Goal: Book appointment/travel/reservation

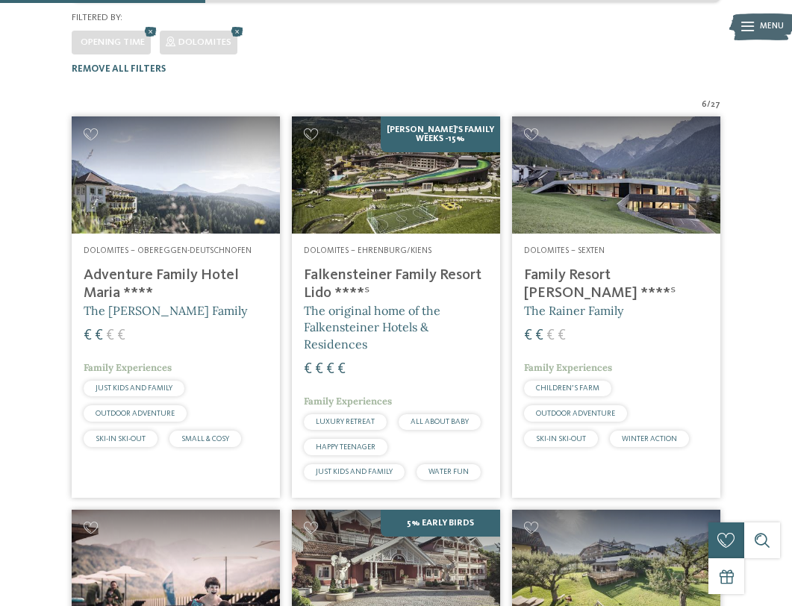
click at [591, 266] on h4 "Family Resort [PERSON_NAME] ****ˢ" at bounding box center [616, 284] width 184 height 36
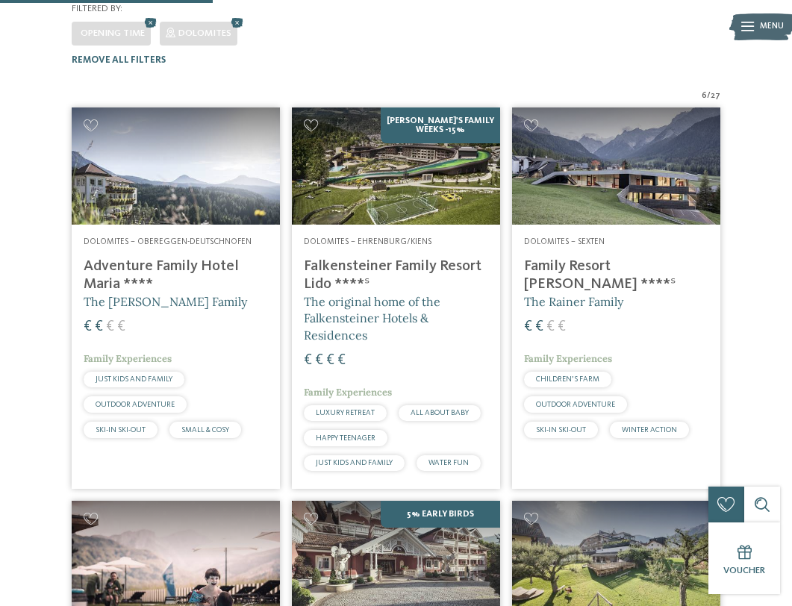
scroll to position [357, 0]
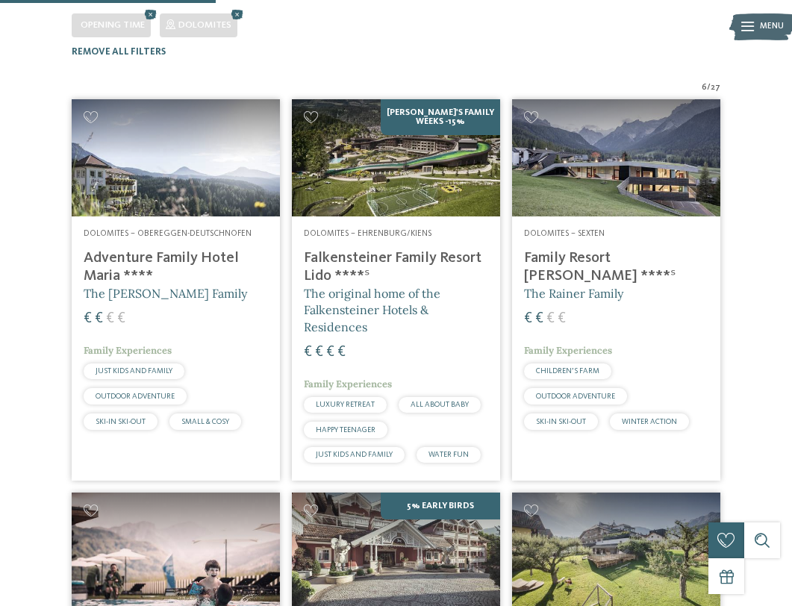
click at [372, 286] on span "The original home of the Falkensteiner Hotels & Residences" at bounding box center [372, 310] width 137 height 48
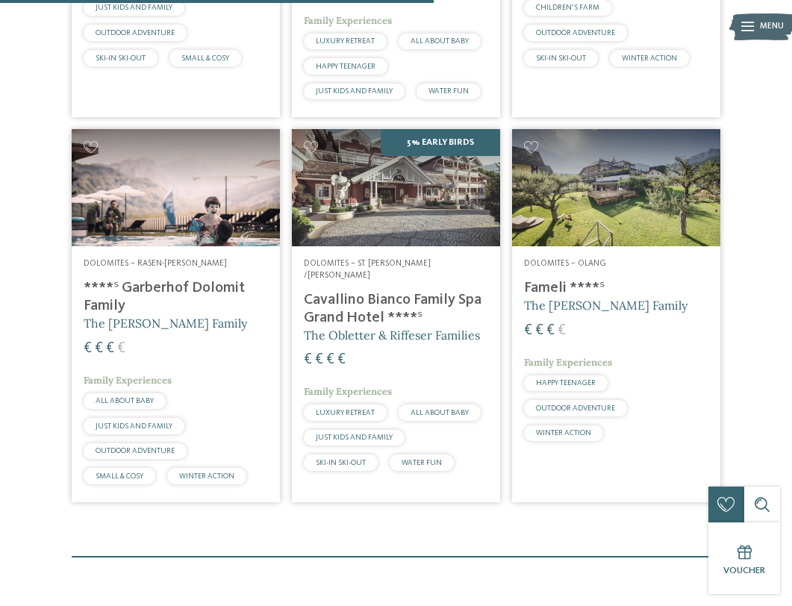
scroll to position [730, 0]
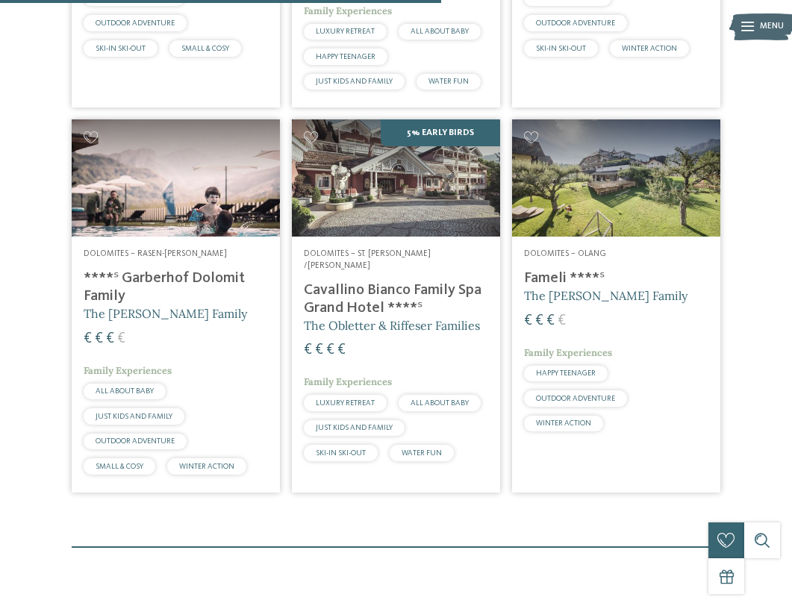
click at [545, 288] on span "The [PERSON_NAME] Family" at bounding box center [605, 295] width 163 height 15
click at [106, 306] on span "The Preindl Family" at bounding box center [165, 313] width 163 height 15
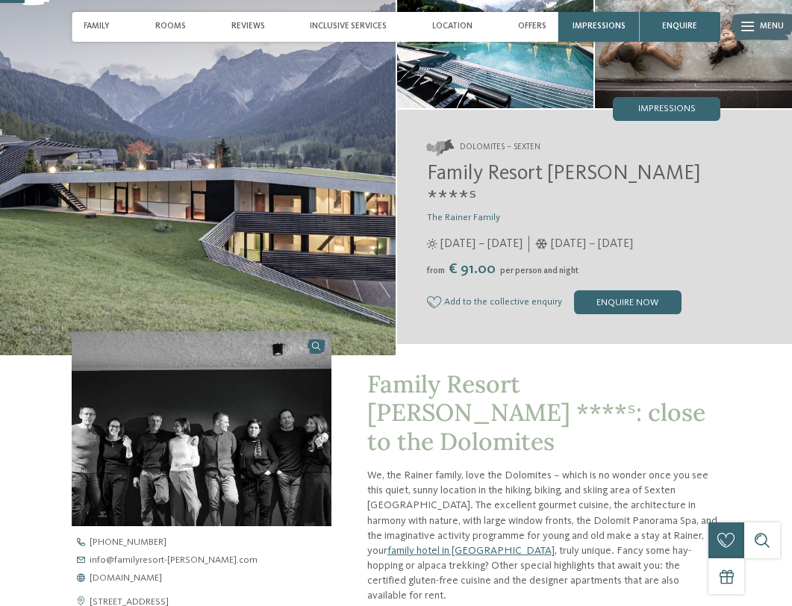
scroll to position [101, 0]
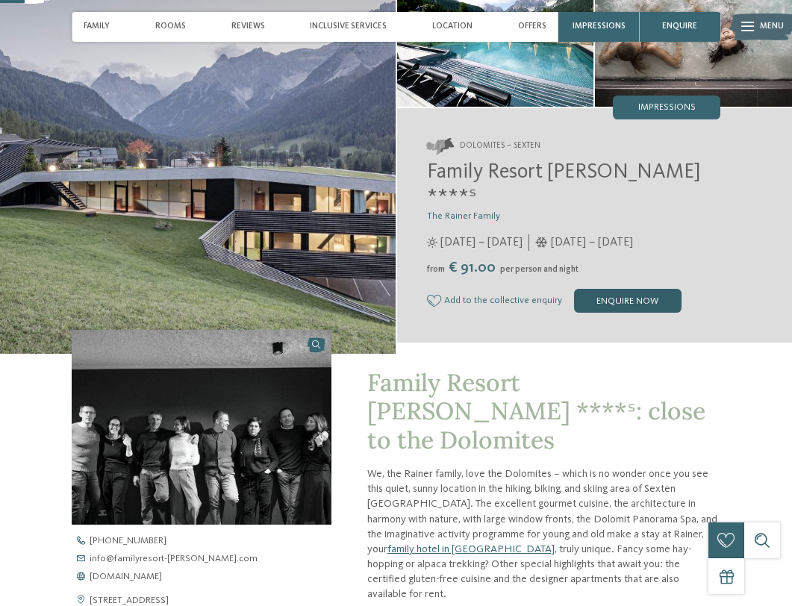
click at [595, 289] on div "enquire now" at bounding box center [627, 301] width 107 height 24
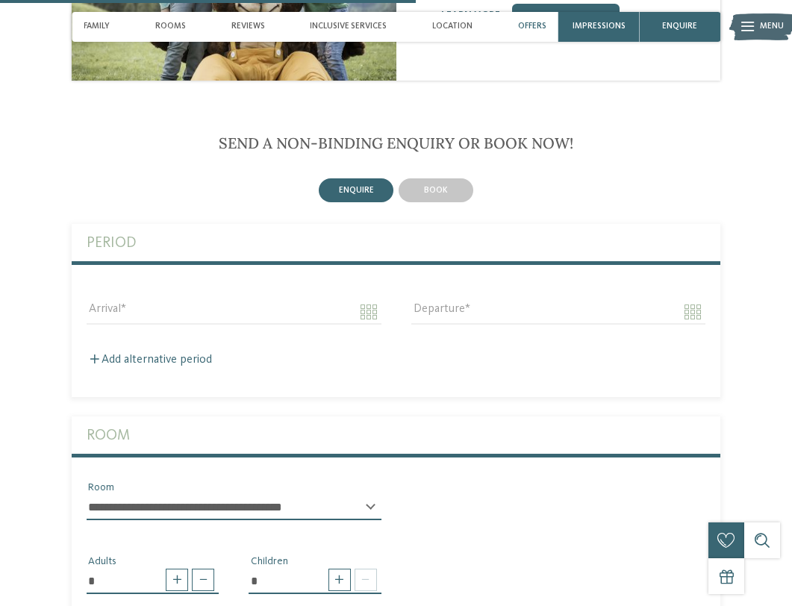
scroll to position [1811, 0]
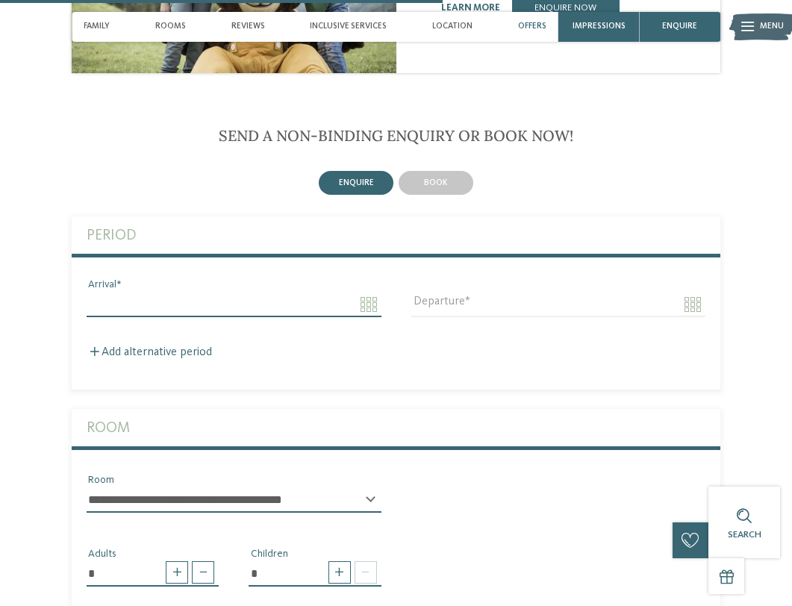
click at [285, 292] on input "Arrival" at bounding box center [234, 304] width 295 height 25
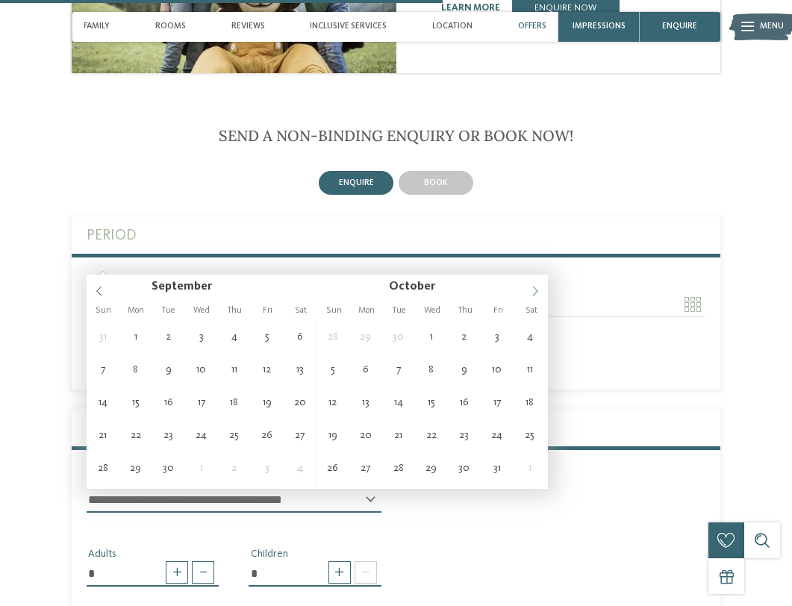
click at [533, 288] on icon at bounding box center [535, 291] width 5 height 10
type input "**********"
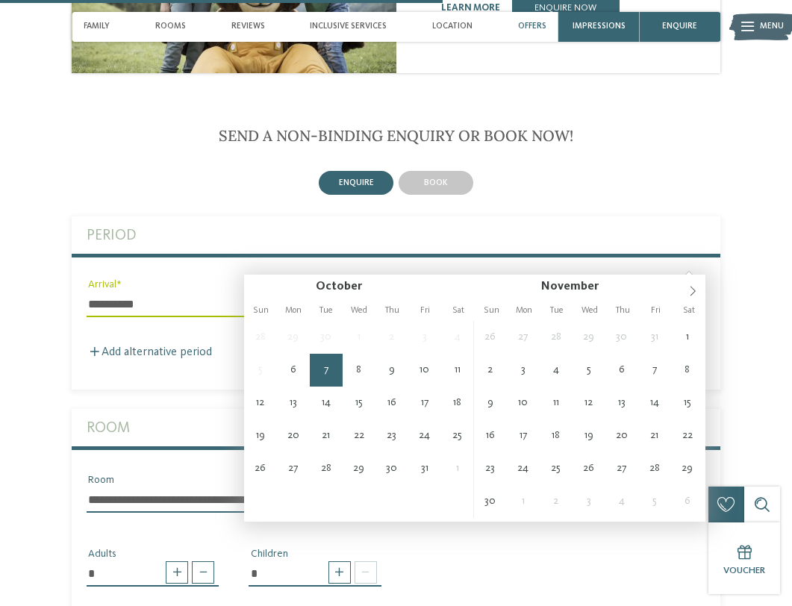
type input "**********"
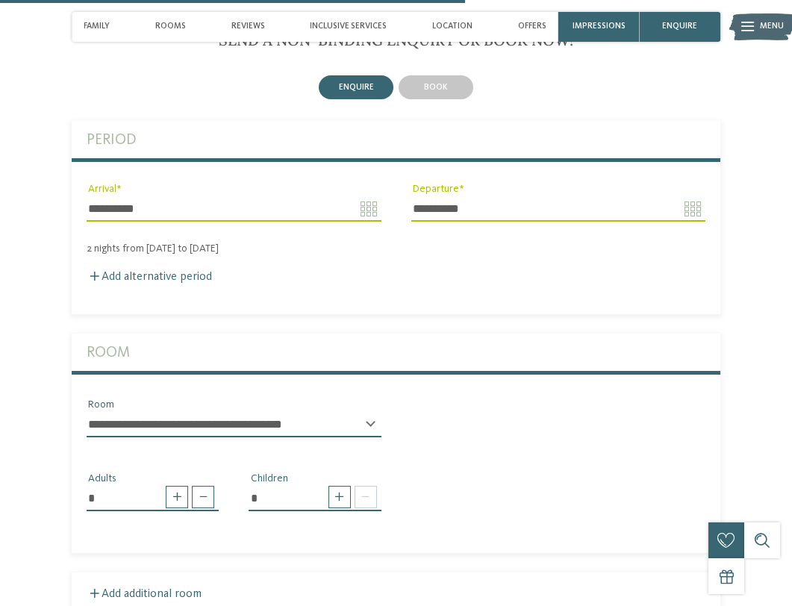
scroll to position [1917, 0]
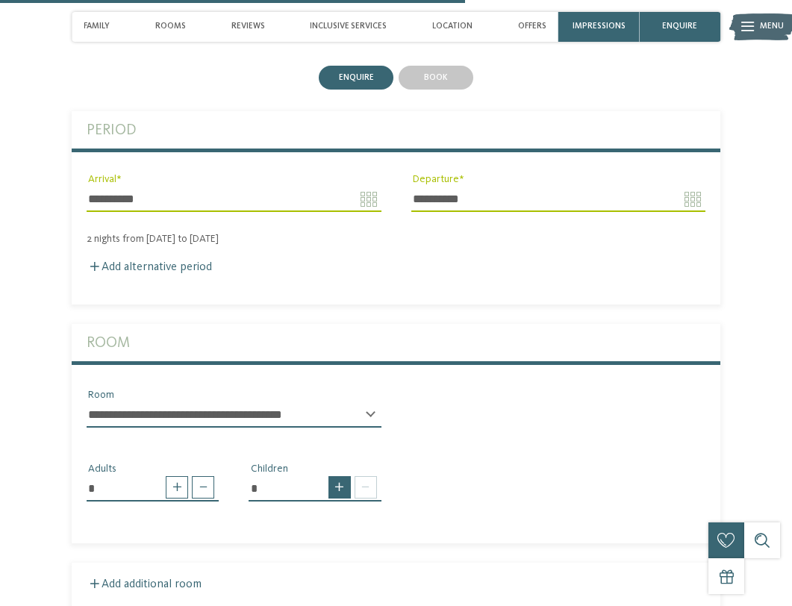
click at [339, 476] on span at bounding box center [339, 487] width 22 height 22
type input "*"
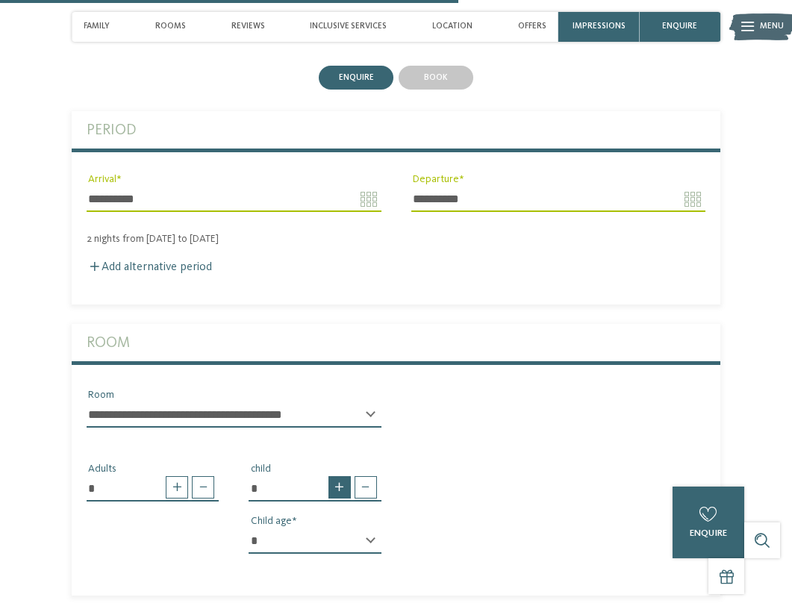
scroll to position [1918, 0]
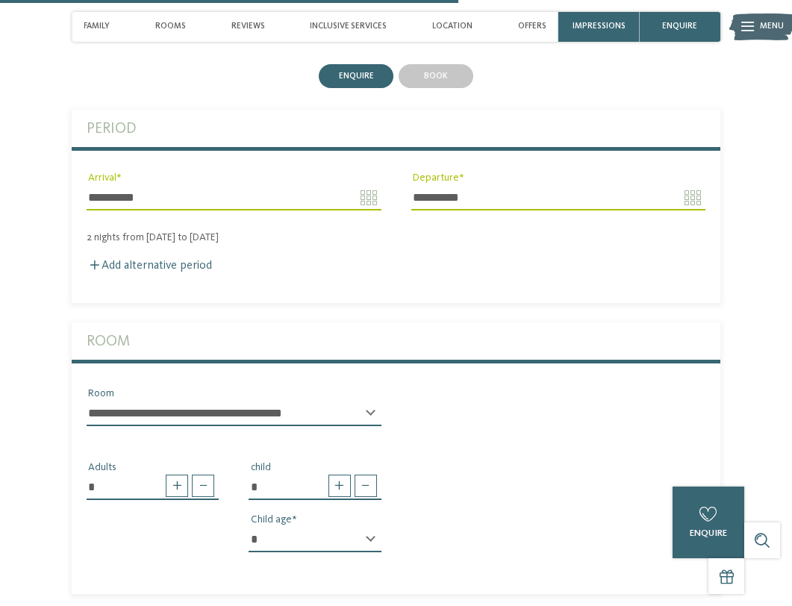
click at [369, 527] on select "* * * * * * * * * * * ** ** ** ** ** ** ** **" at bounding box center [314, 539] width 132 height 25
select select "*"
click at [554, 442] on div "* Adults * child * * * * * * * * * * * ** ** ** ** ** ** ** ** Child age" at bounding box center [396, 501] width 648 height 126
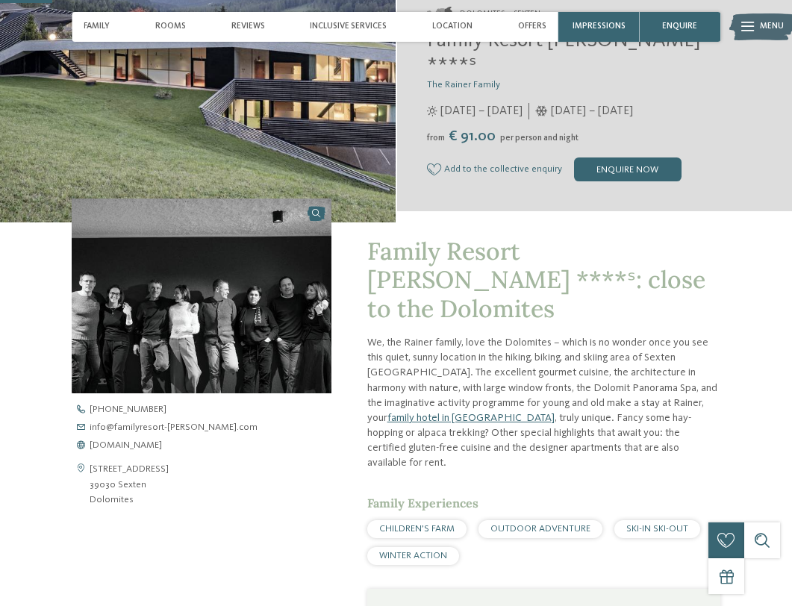
scroll to position [240, 0]
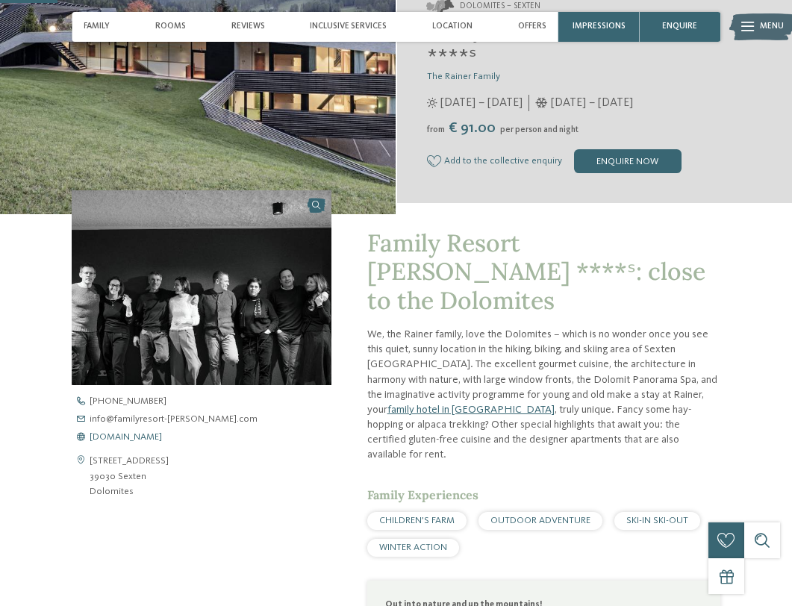
click at [159, 437] on span "www.familyresort-rainer.com" at bounding box center [126, 438] width 72 height 10
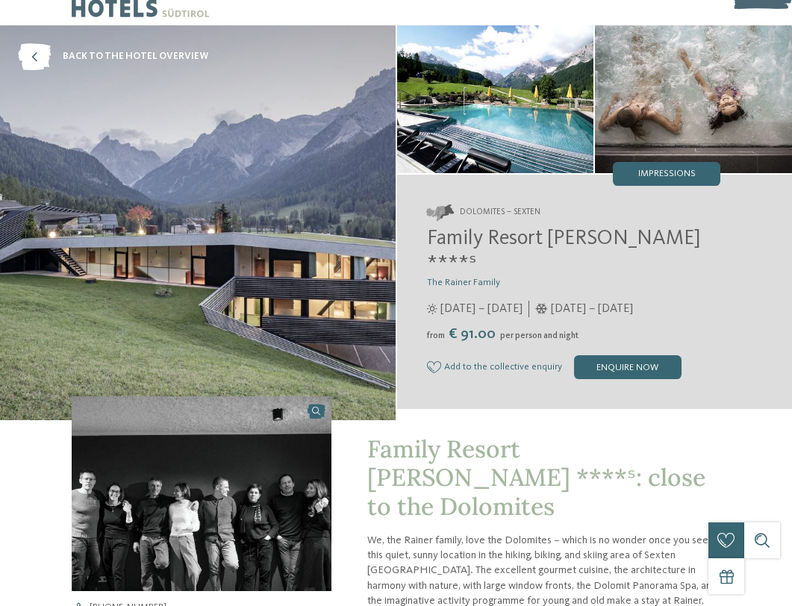
scroll to position [0, 0]
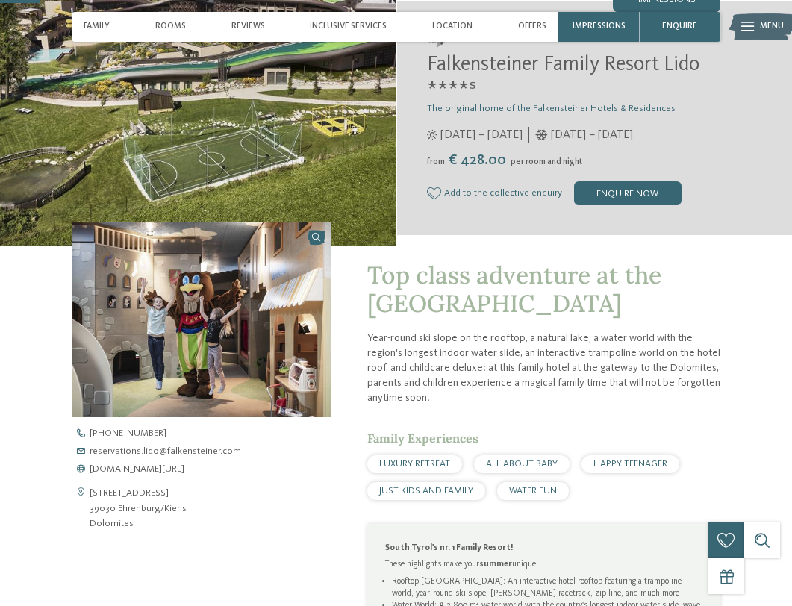
scroll to position [213, 0]
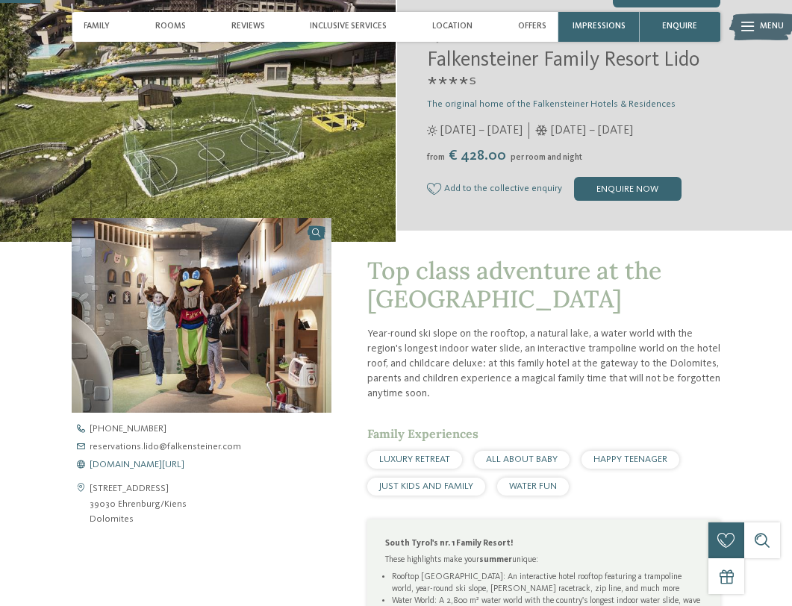
click at [157, 466] on span "[DOMAIN_NAME][URL]" at bounding box center [137, 465] width 95 height 10
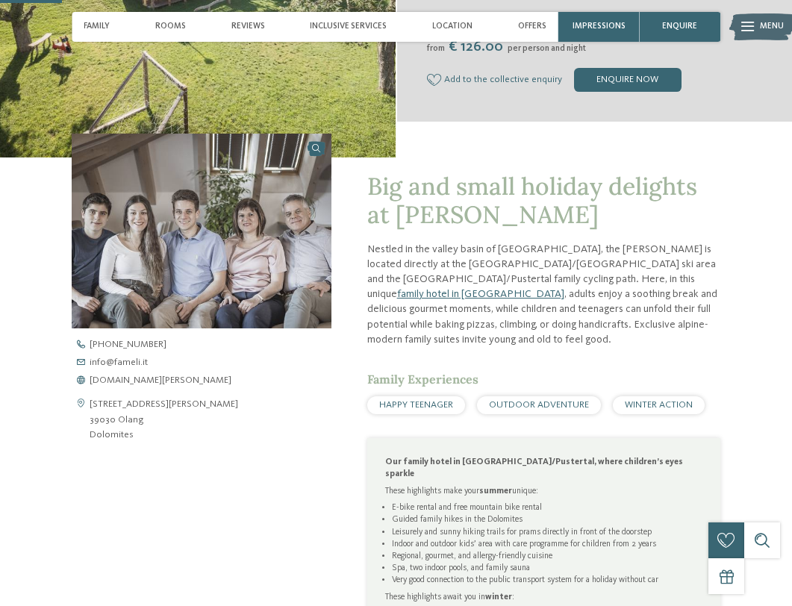
scroll to position [298, 0]
click at [127, 378] on span "www.fameli.it" at bounding box center [161, 380] width 142 height 10
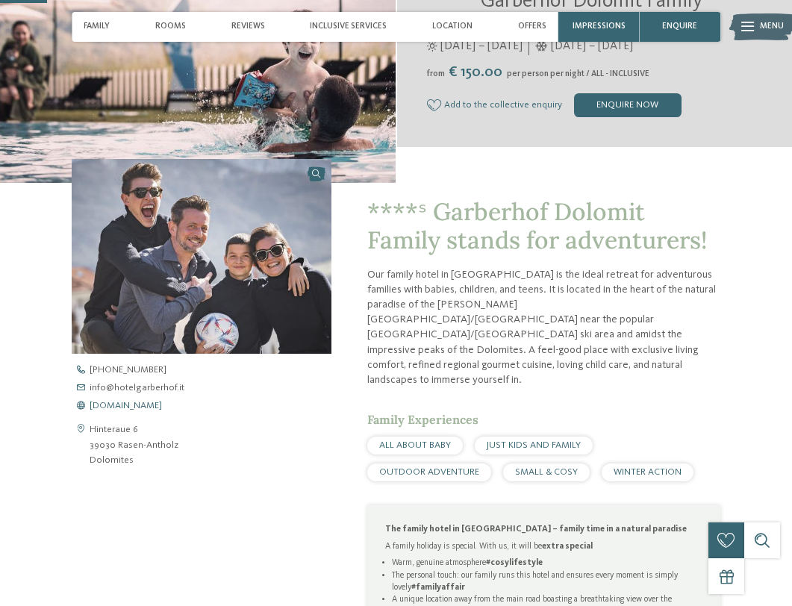
click at [135, 405] on span "www.hotelgarberhof.it" at bounding box center [126, 406] width 72 height 10
